Goal: Obtain resource: Download file/media

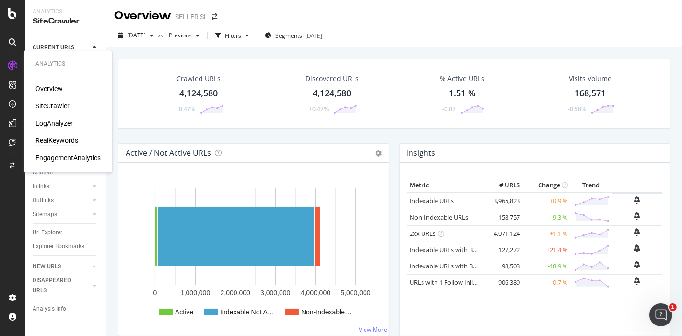
click at [47, 140] on div "RealKeywords" at bounding box center [56, 141] width 43 height 10
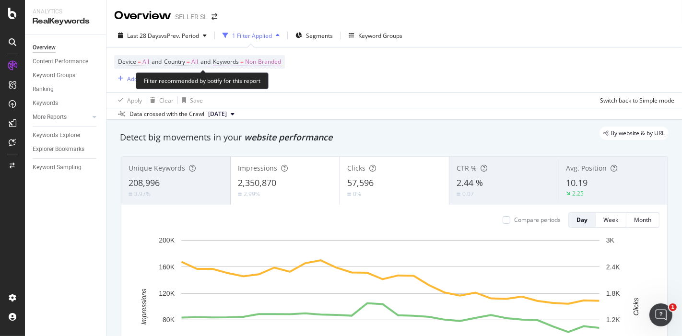
click at [272, 62] on span "Non-Branded" at bounding box center [263, 61] width 36 height 13
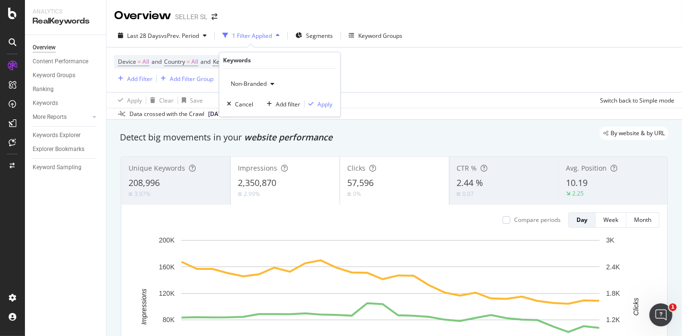
click at [257, 81] on span "Non-Branded" at bounding box center [247, 84] width 40 height 8
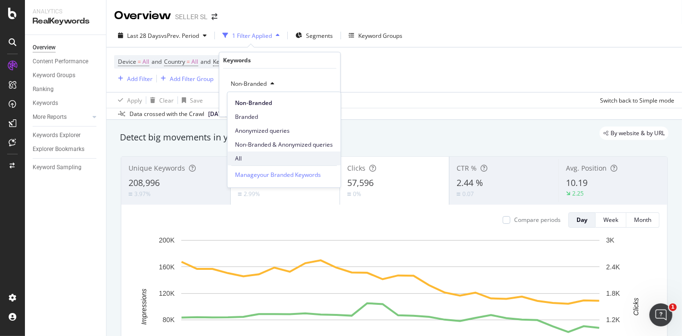
click at [258, 157] on span "All" at bounding box center [284, 158] width 98 height 9
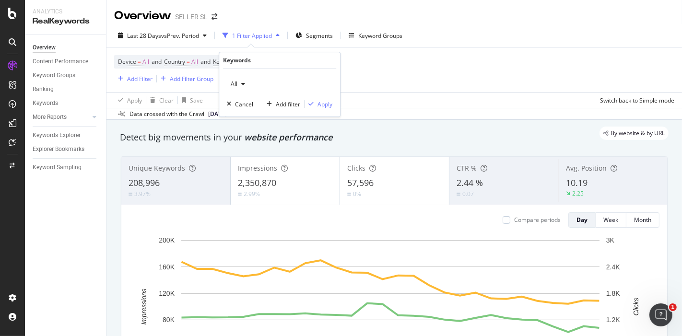
click at [325, 98] on div "All Cancel Add filter Apply" at bounding box center [279, 93] width 121 height 48
click at [320, 106] on div "Apply" at bounding box center [324, 104] width 15 height 8
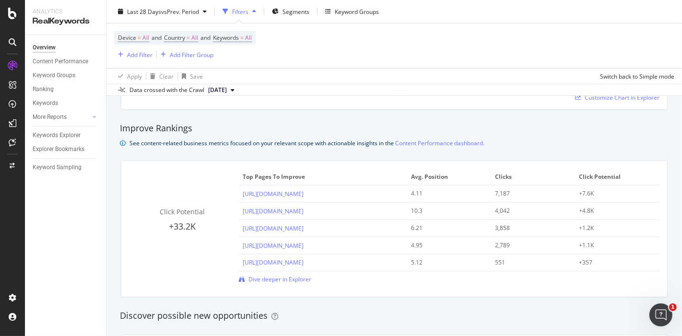
scroll to position [678, 0]
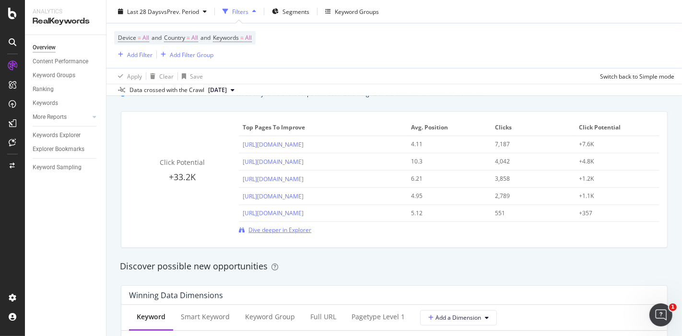
click at [292, 228] on span "Dive deeper in Explorer" at bounding box center [279, 230] width 63 height 8
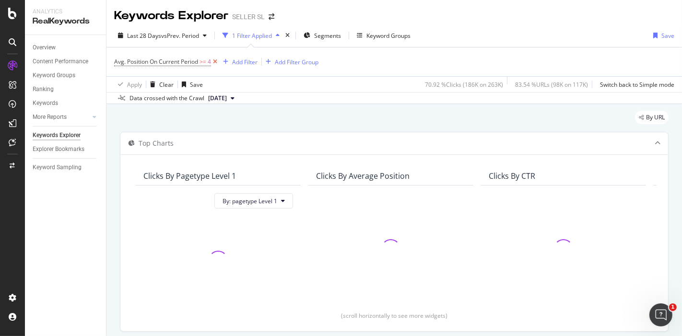
click at [215, 61] on icon at bounding box center [215, 62] width 8 height 10
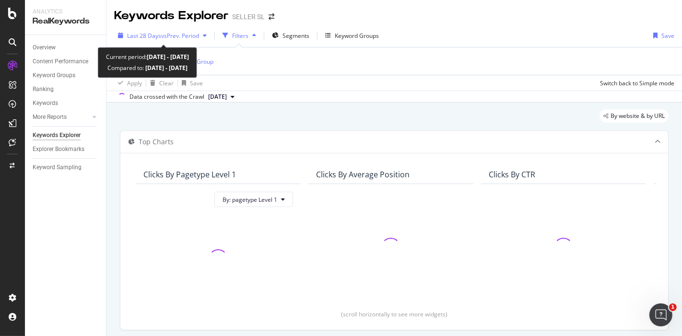
click at [201, 39] on div "Last 28 Days vs Prev. Period" at bounding box center [162, 35] width 96 height 14
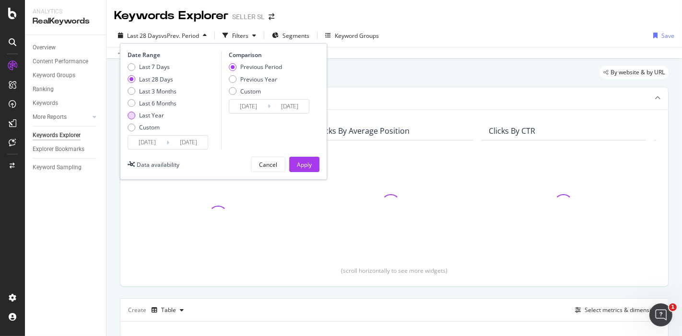
click at [145, 116] on div "Last Year" at bounding box center [151, 115] width 25 height 8
type input "[DATE]"
click at [301, 167] on div "Apply" at bounding box center [304, 165] width 15 height 8
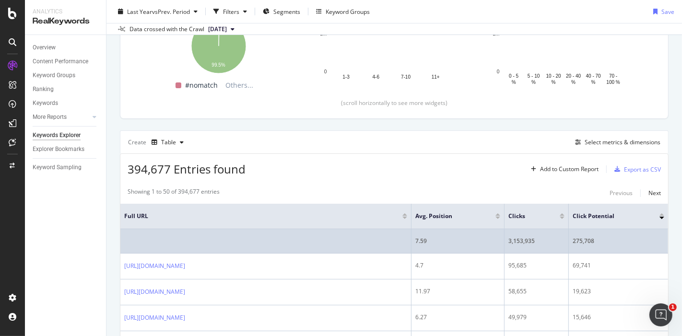
scroll to position [169, 0]
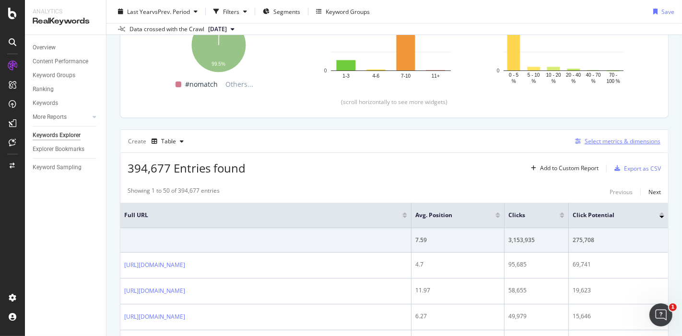
click at [597, 138] on div "Select metrics & dimensions" at bounding box center [623, 141] width 76 height 8
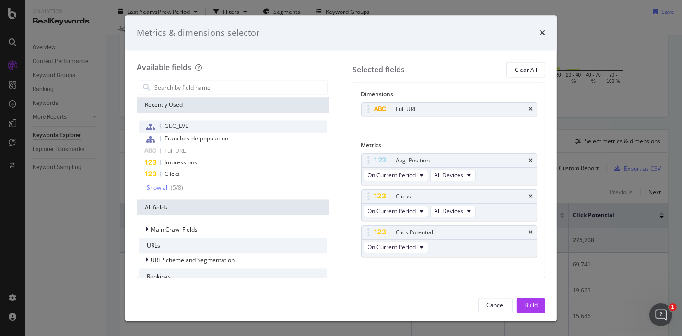
click at [194, 126] on div "GEO_LVL" at bounding box center [233, 127] width 188 height 12
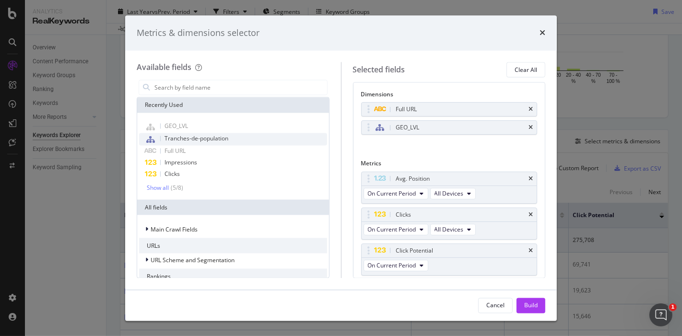
click at [205, 137] on span "Tranches-de-population" at bounding box center [196, 139] width 64 height 8
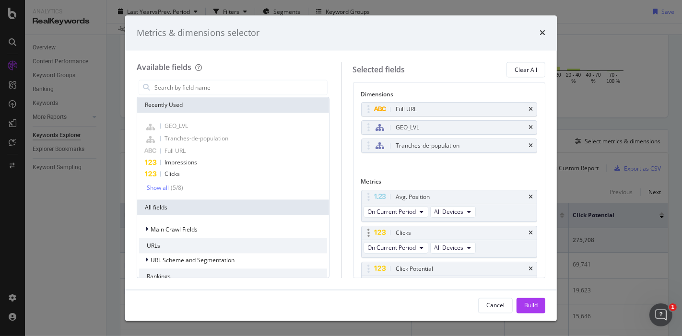
scroll to position [46, 0]
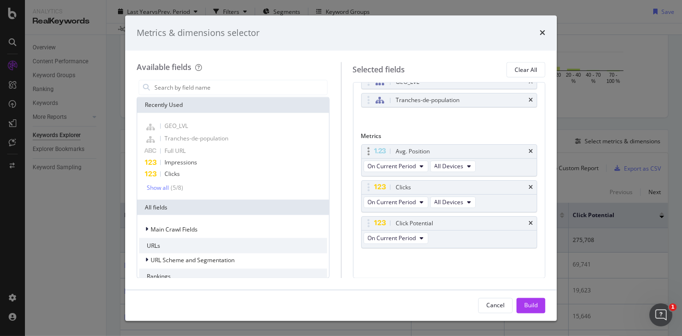
click at [520, 145] on div "Avg. Position" at bounding box center [450, 151] width 176 height 13
click at [528, 153] on icon "times" at bounding box center [530, 152] width 4 height 6
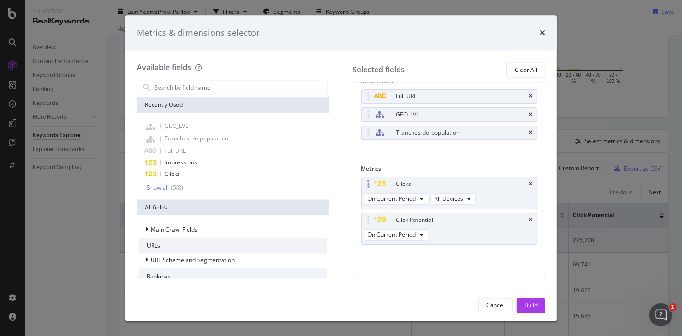
scroll to position [10, 0]
click at [528, 221] on icon "times" at bounding box center [530, 223] width 4 height 6
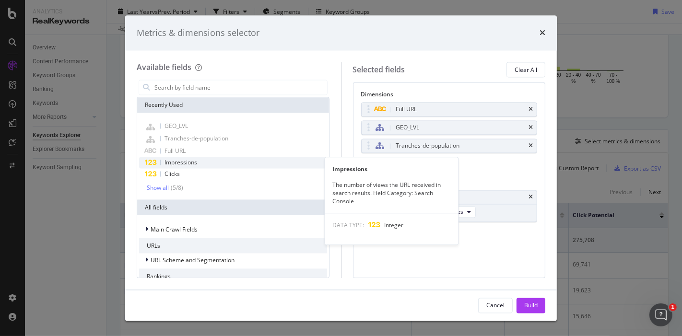
scroll to position [0, 0]
click at [226, 160] on div "Impressions" at bounding box center [233, 163] width 188 height 12
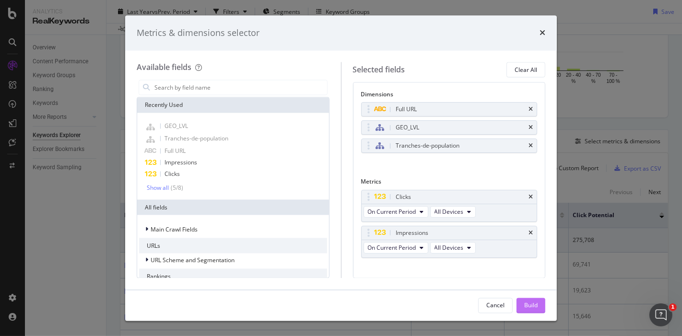
click at [528, 302] on div "Build" at bounding box center [530, 305] width 13 height 8
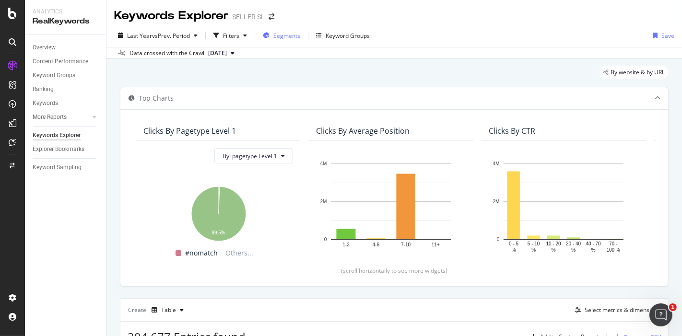
click at [282, 37] on span "Segments" at bounding box center [286, 36] width 27 height 8
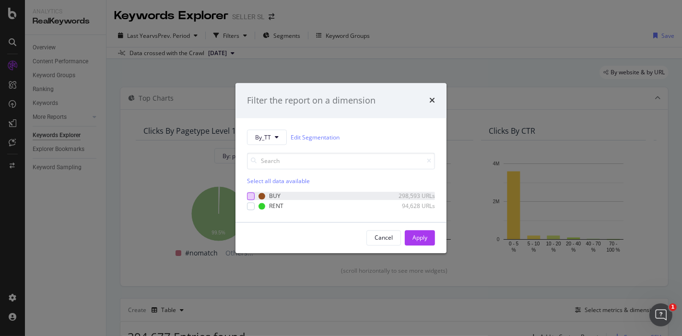
click at [249, 196] on div "modal" at bounding box center [251, 196] width 8 height 8
click at [412, 235] on div "Apply" at bounding box center [419, 238] width 15 height 8
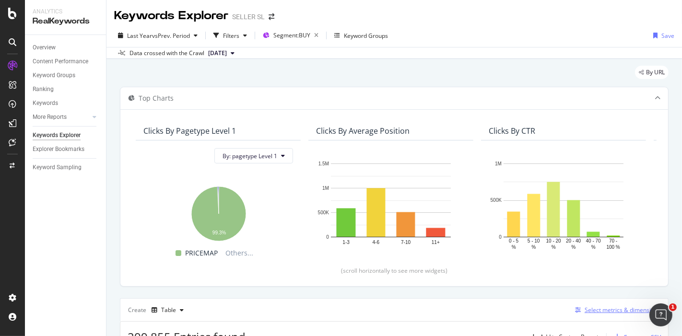
click at [585, 313] on div "Select metrics & dimensions" at bounding box center [623, 310] width 76 height 8
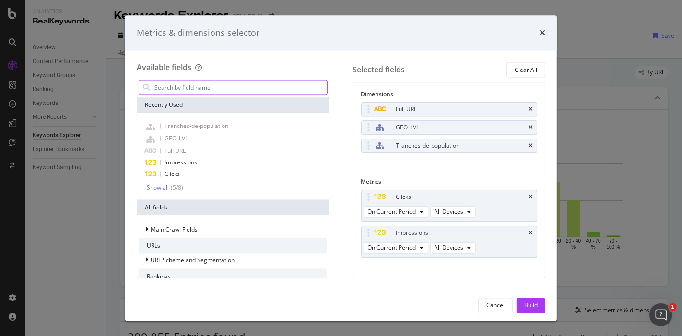
click at [227, 85] on input "modal" at bounding box center [240, 88] width 174 height 14
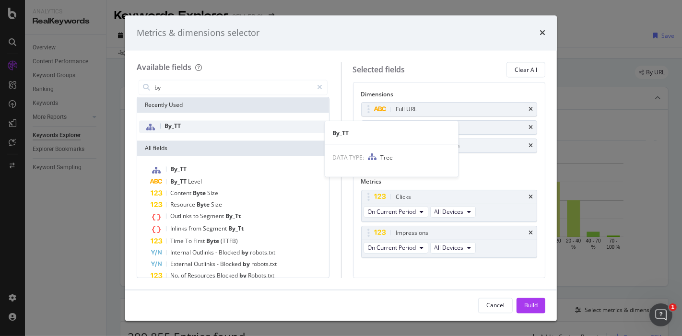
type input "by"
click at [197, 124] on div "By_TT" at bounding box center [233, 127] width 188 height 12
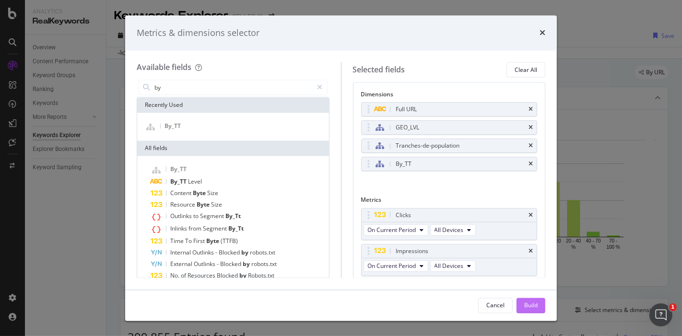
click at [537, 307] on div "Build" at bounding box center [530, 305] width 13 height 8
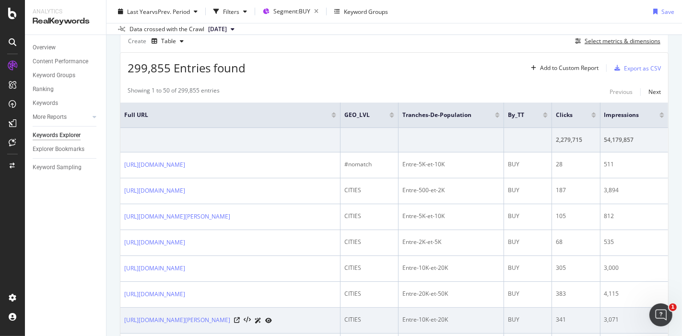
scroll to position [255, 0]
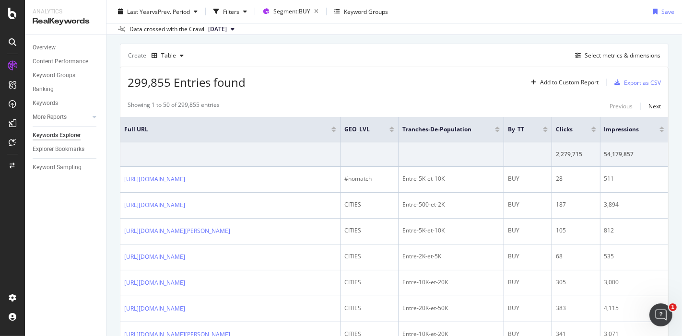
click at [438, 62] on div "Create Table Select metrics & dimensions" at bounding box center [394, 55] width 549 height 23
click at [641, 82] on div "Export as CSV" at bounding box center [642, 83] width 37 height 8
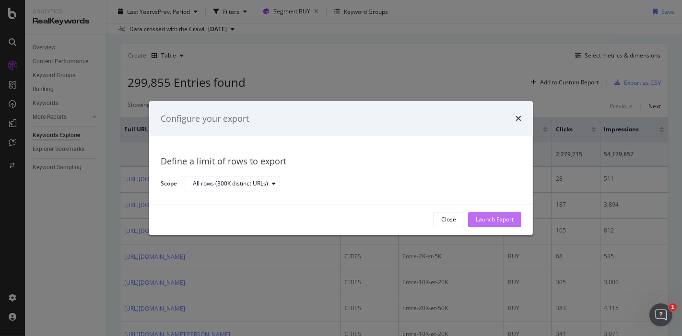
click at [503, 216] on div "Launch Export" at bounding box center [495, 220] width 38 height 8
